Goal: Task Accomplishment & Management: Complete application form

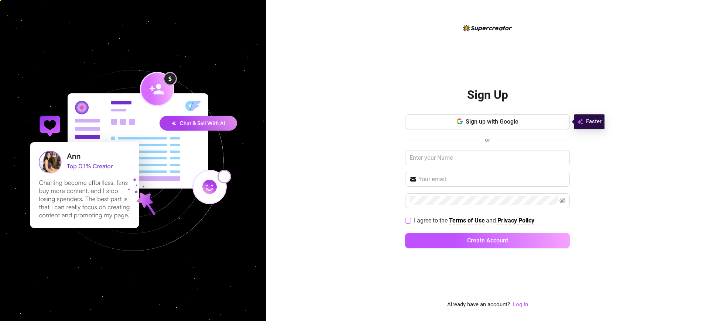
click at [431, 220] on span "I agree to the" at bounding box center [431, 220] width 35 height 7
click at [410, 220] on input "I agree to the Terms of Use and Privacy Policy" at bounding box center [407, 220] width 5 height 5
click at [431, 220] on span "I agree to the" at bounding box center [431, 220] width 35 height 7
click at [410, 220] on input "I agree to the Terms of Use and Privacy Policy" at bounding box center [407, 220] width 5 height 5
click at [431, 220] on span "I agree to the" at bounding box center [431, 220] width 35 height 7
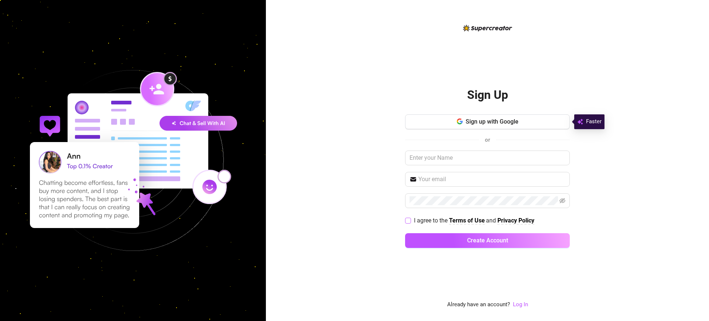
click at [410, 220] on input "I agree to the Terms of Use and Privacy Policy" at bounding box center [407, 220] width 5 height 5
click at [431, 220] on span "I agree to the" at bounding box center [431, 220] width 35 height 7
click at [410, 220] on input "I agree to the Terms of Use and Privacy Policy" at bounding box center [407, 220] width 5 height 5
checkbox input "false"
click at [487, 95] on h2 "Sign Up" at bounding box center [487, 94] width 41 height 15
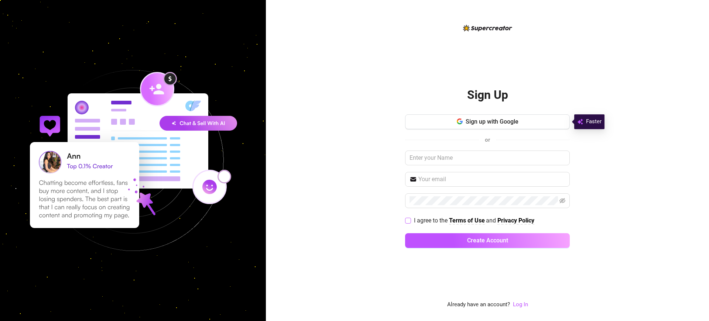
click at [431, 220] on span "I agree to the" at bounding box center [431, 220] width 35 height 7
click at [410, 220] on input "I agree to the Terms of Use and Privacy Policy" at bounding box center [407, 220] width 5 height 5
click at [431, 220] on span "I agree to the" at bounding box center [431, 220] width 35 height 7
click at [410, 220] on input "I agree to the Terms of Use and Privacy Policy" at bounding box center [407, 220] width 5 height 5
click at [431, 220] on span "I agree to the" at bounding box center [431, 220] width 35 height 7
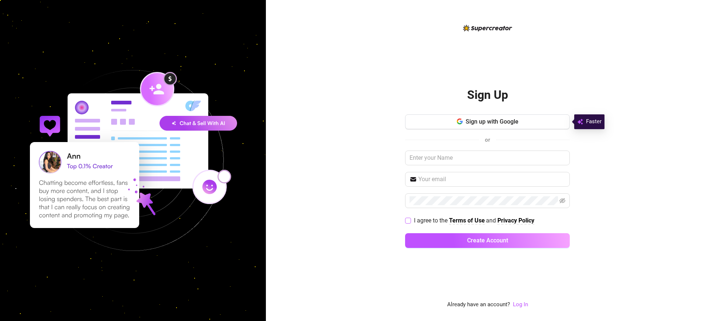
click at [410, 220] on input "I agree to the Terms of Use and Privacy Policy" at bounding box center [407, 220] width 5 height 5
checkbox input "true"
click at [492, 121] on span "Sign up with Google" at bounding box center [492, 121] width 53 height 7
click at [431, 220] on span "I agree to the" at bounding box center [431, 220] width 35 height 7
click at [410, 220] on input "I agree to the Terms of Use and Privacy Policy" at bounding box center [407, 220] width 5 height 5
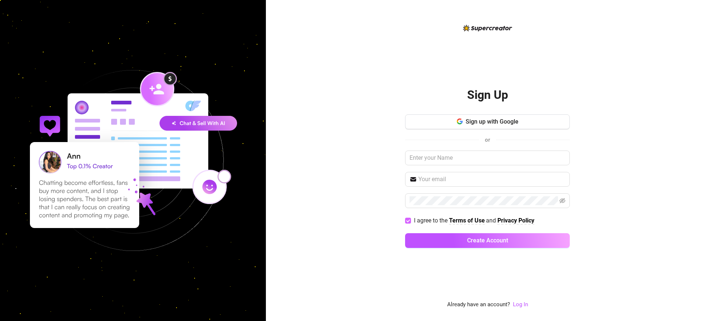
click at [431, 220] on span "I agree to the" at bounding box center [431, 220] width 35 height 7
click at [410, 220] on input "I agree to the Terms of Use and Privacy Policy" at bounding box center [407, 220] width 5 height 5
click at [431, 220] on span "I agree to the" at bounding box center [431, 220] width 35 height 7
click at [410, 220] on input "I agree to the Terms of Use and Privacy Policy" at bounding box center [407, 220] width 5 height 5
checkbox input "true"
